Goal: Navigation & Orientation: Find specific page/section

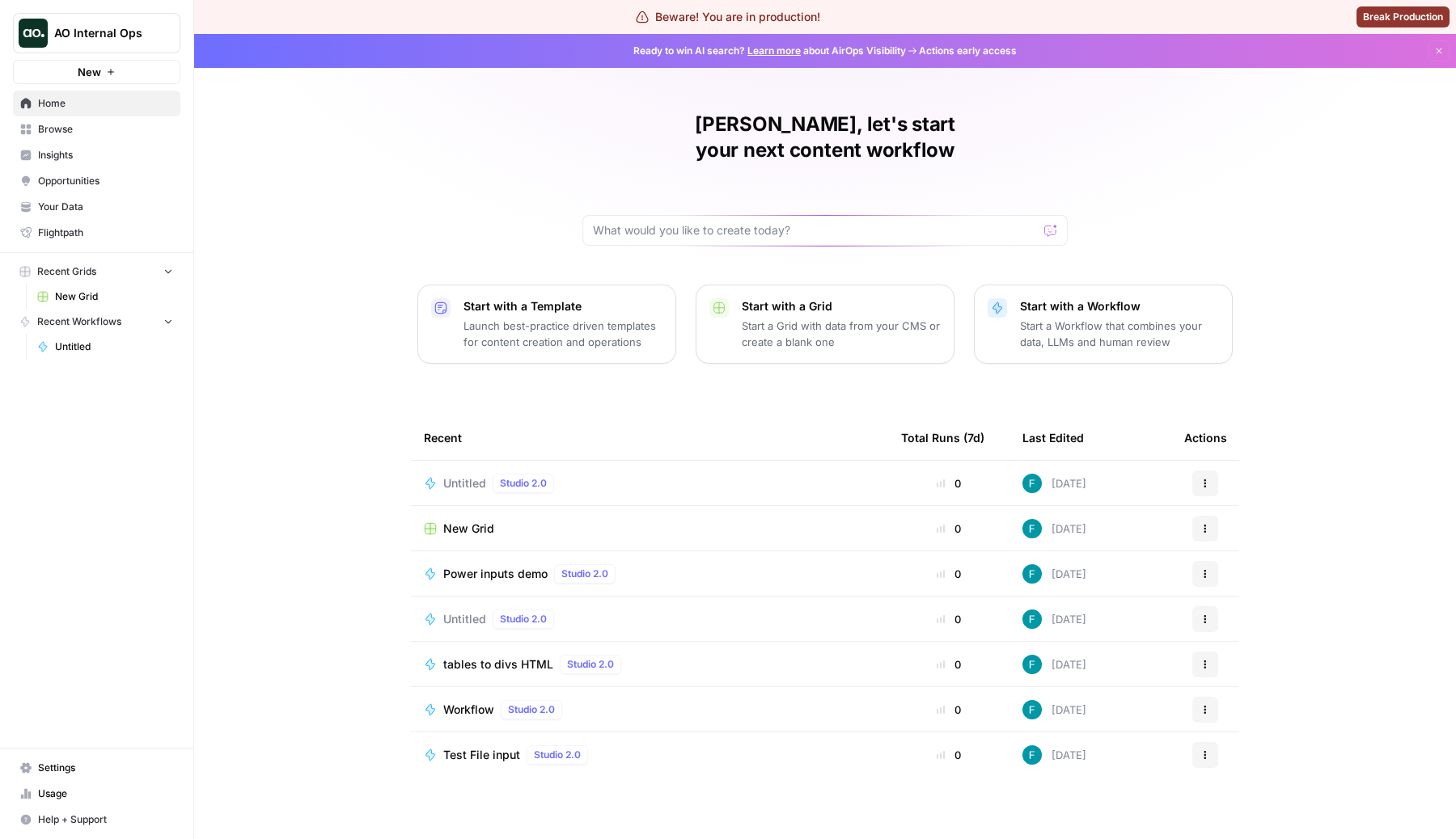
click at [1042, 416] on div "Last Edited" at bounding box center [1053, 438] width 62 height 44
click at [88, 143] on link "Insights" at bounding box center [96, 155] width 168 height 26
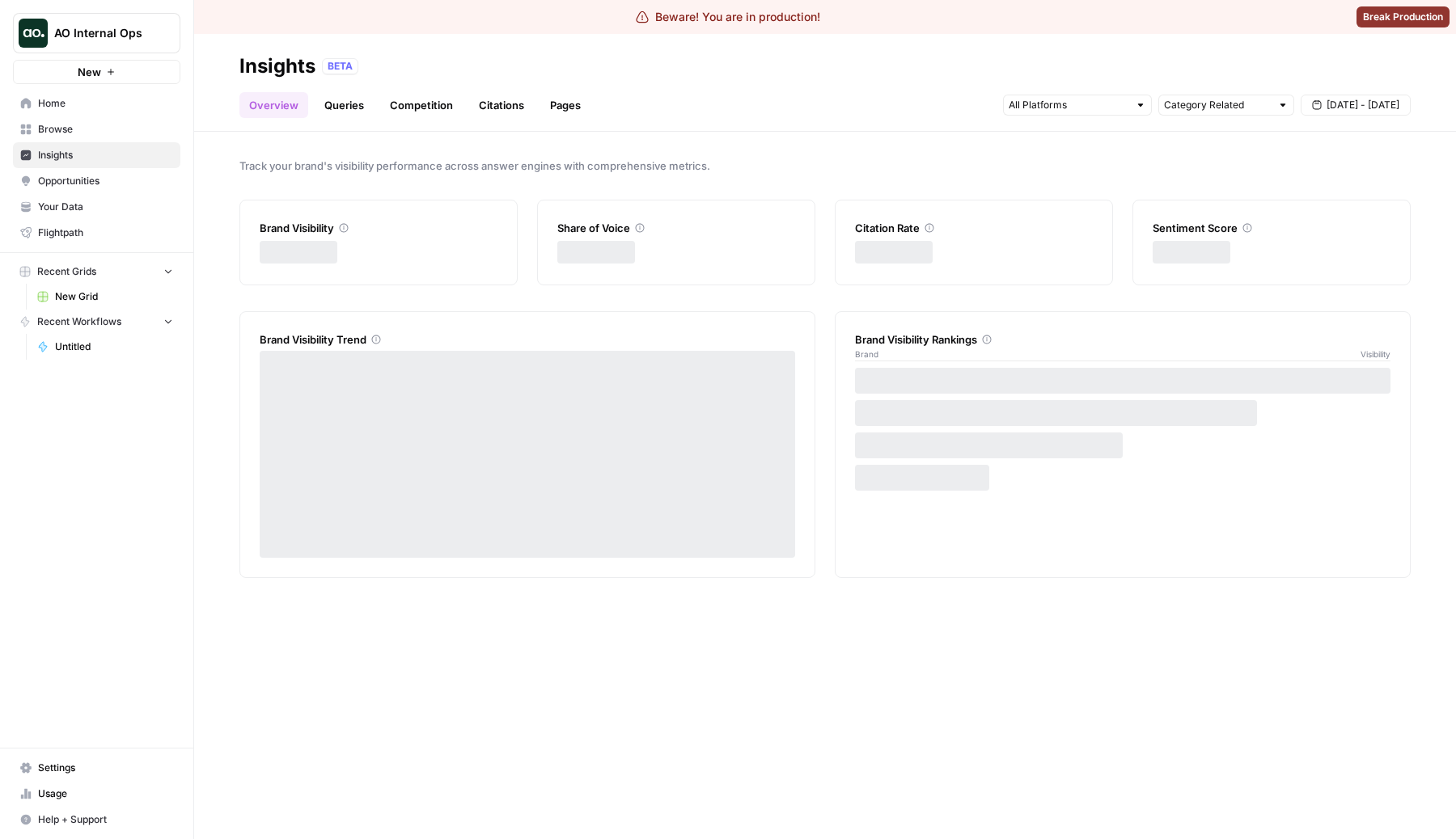
click at [87, 137] on link "Browse" at bounding box center [96, 129] width 168 height 26
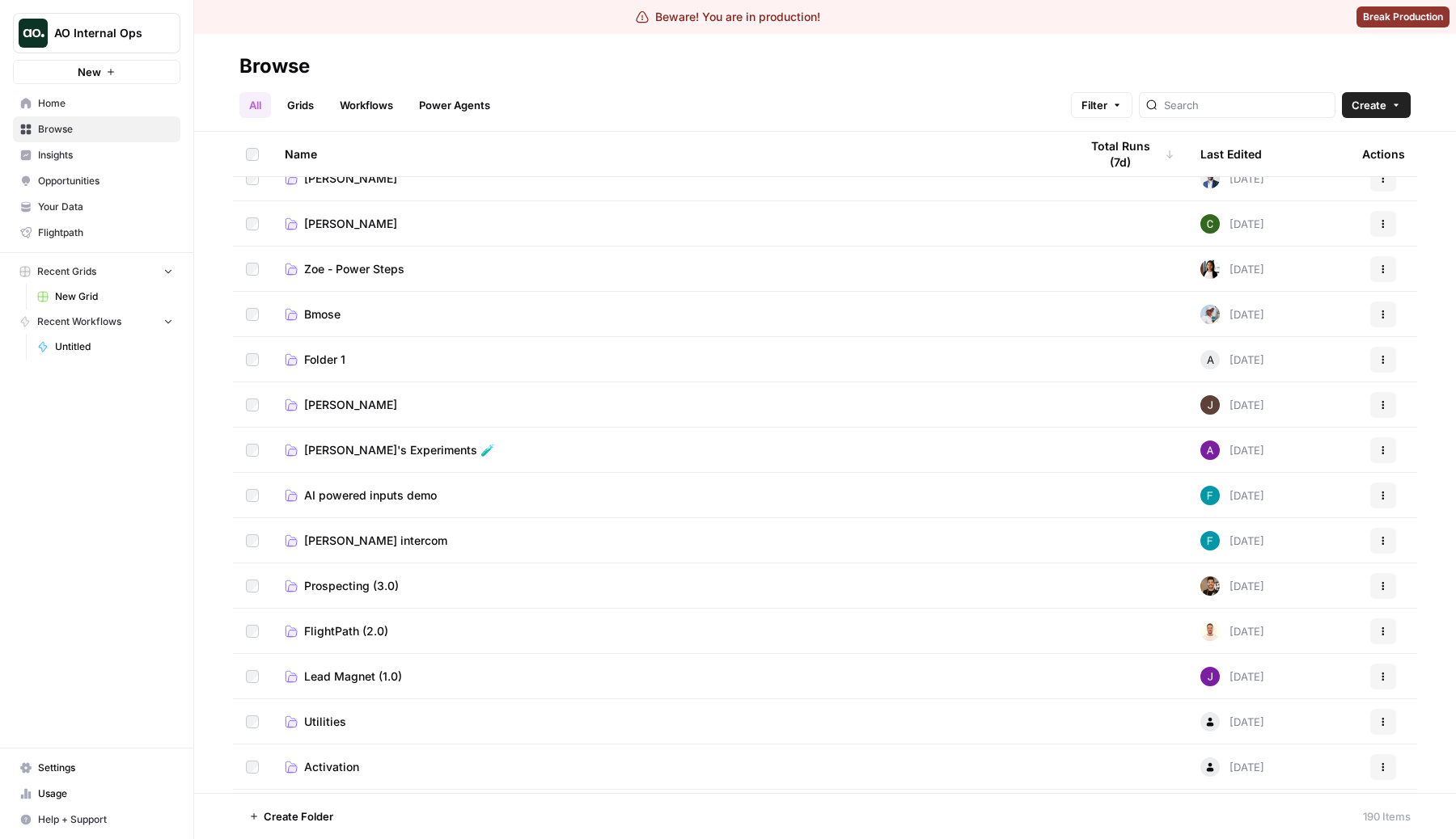
scroll to position [28, 0]
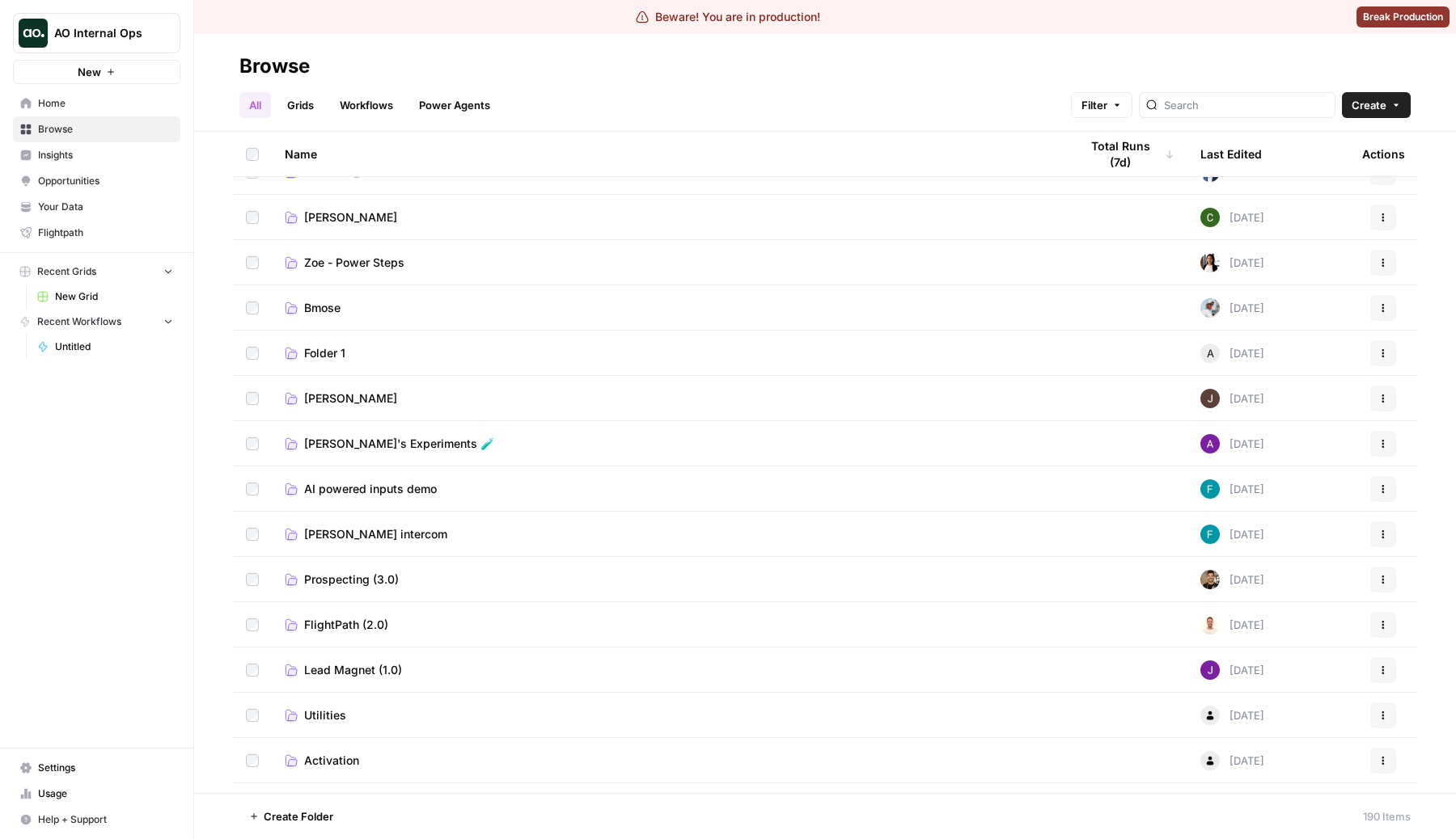
click at [373, 102] on link "Workflows" at bounding box center [365, 105] width 72 height 26
